Goal: Book appointment/travel/reservation

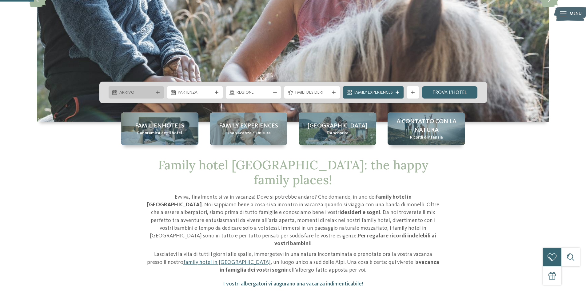
click at [156, 93] on icon at bounding box center [158, 92] width 4 height 4
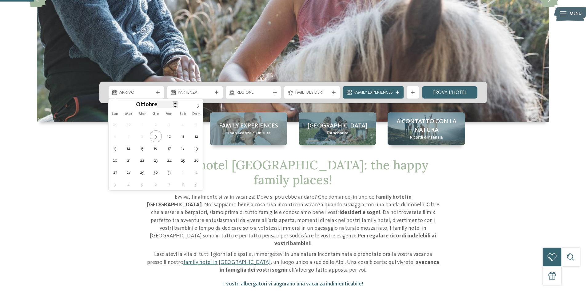
click at [174, 103] on span at bounding box center [175, 102] width 4 height 3
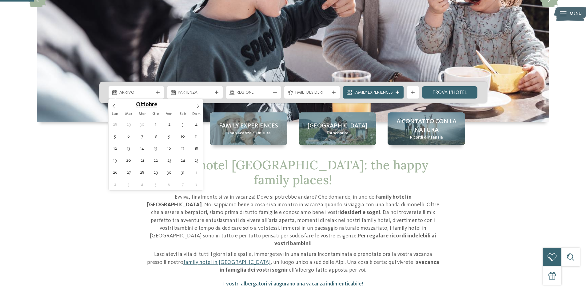
click at [149, 105] on span "Ottobre" at bounding box center [146, 105] width 21 height 6
click at [199, 110] on div "Lun Mar Mer Gio Ven Sab Dom" at bounding box center [156, 114] width 95 height 9
click at [198, 109] on span at bounding box center [198, 104] width 10 height 10
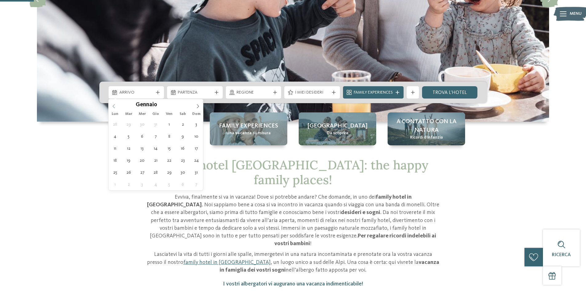
type input "****"
click at [114, 105] on icon at bounding box center [114, 106] width 4 height 4
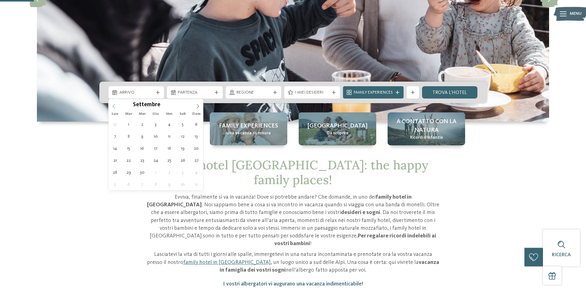
click at [114, 105] on icon at bounding box center [114, 106] width 4 height 4
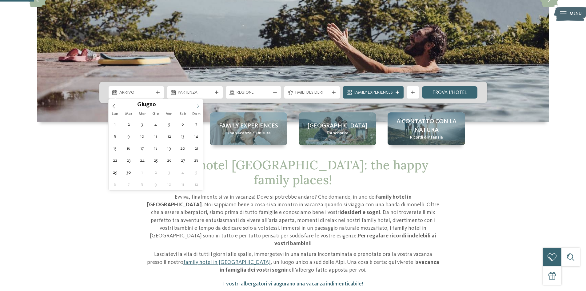
click at [198, 105] on icon at bounding box center [198, 106] width 4 height 4
type div "[DATE]"
type input "****"
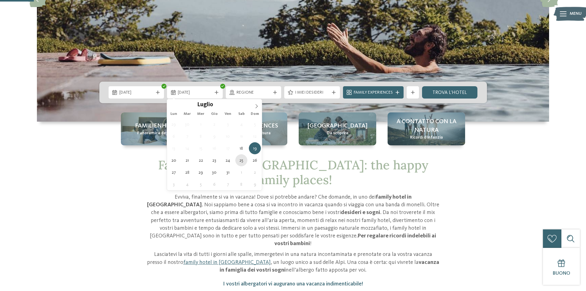
type div "[DATE]"
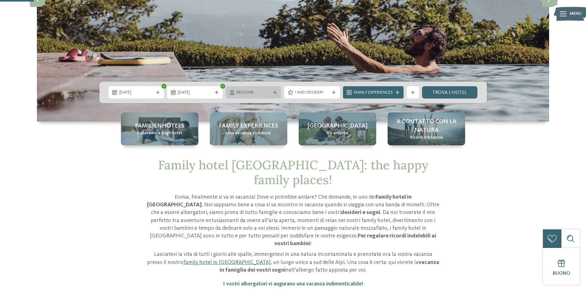
click at [266, 93] on span "Regione" at bounding box center [254, 93] width 34 height 6
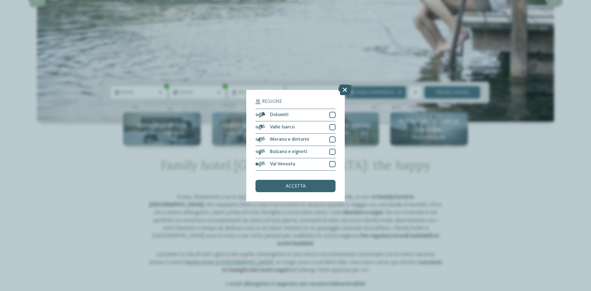
click at [345, 91] on icon at bounding box center [344, 89] width 13 height 11
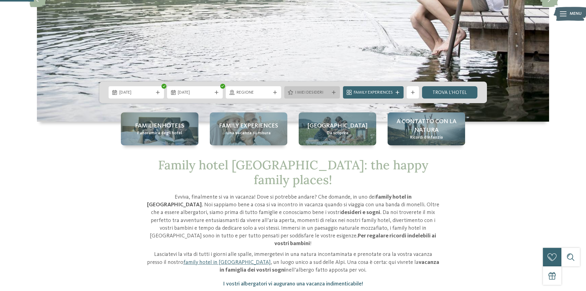
click at [307, 94] on span "I miei desideri" at bounding box center [312, 93] width 34 height 6
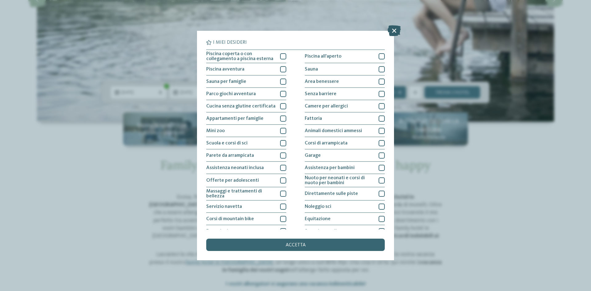
click at [395, 31] on icon at bounding box center [394, 30] width 13 height 11
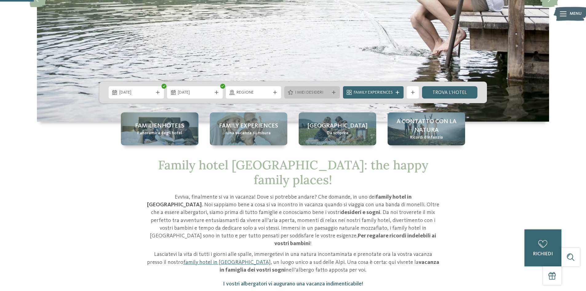
click at [314, 90] on span "I miei desideri" at bounding box center [312, 93] width 34 height 6
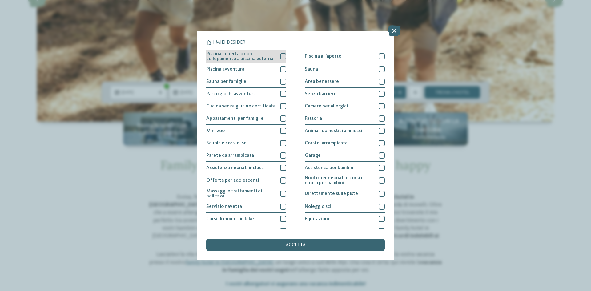
click at [280, 56] on div at bounding box center [283, 56] width 6 height 6
click at [280, 67] on div at bounding box center [283, 69] width 6 height 6
click at [282, 82] on div at bounding box center [283, 81] width 6 height 6
click at [290, 247] on span "accetta" at bounding box center [296, 245] width 20 height 5
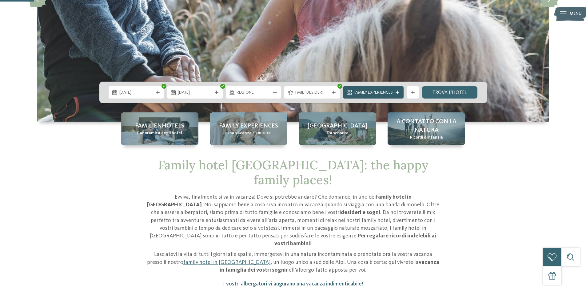
click at [397, 94] on icon at bounding box center [398, 92] width 4 height 4
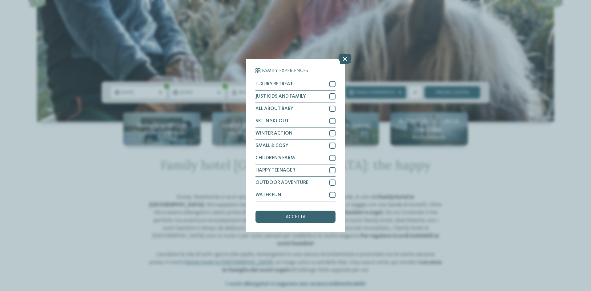
click at [344, 60] on icon at bounding box center [344, 58] width 13 height 11
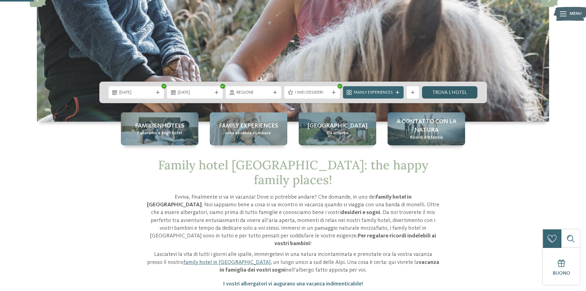
click at [442, 90] on link "trova l’hotel" at bounding box center [450, 92] width 56 height 12
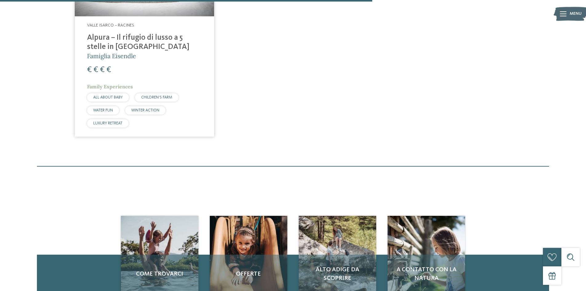
scroll to position [173, 0]
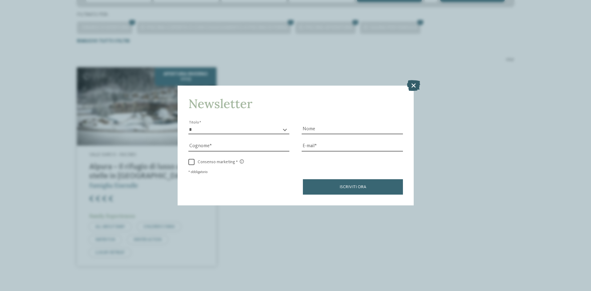
click at [416, 86] on icon at bounding box center [413, 85] width 13 height 11
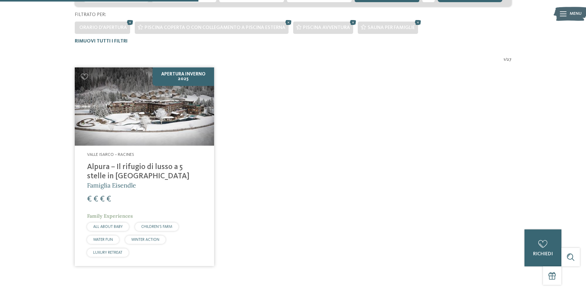
click at [151, 169] on h4 "Alpura – Il rifugio di lusso a 5 stelle in [GEOGRAPHIC_DATA]" at bounding box center [144, 172] width 115 height 18
